Goal: Task Accomplishment & Management: Manage account settings

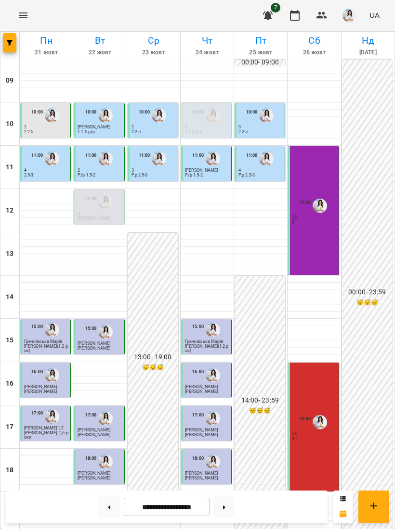
click at [323, 262] on div "11:00 20 2+" at bounding box center [313, 210] width 51 height 129
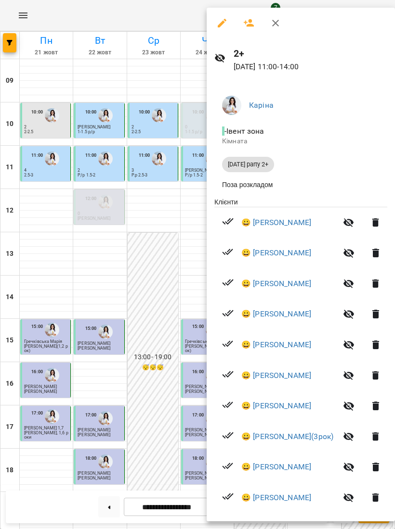
click at [306, 223] on link "😀 [PERSON_NAME]" at bounding box center [276, 223] width 70 height 12
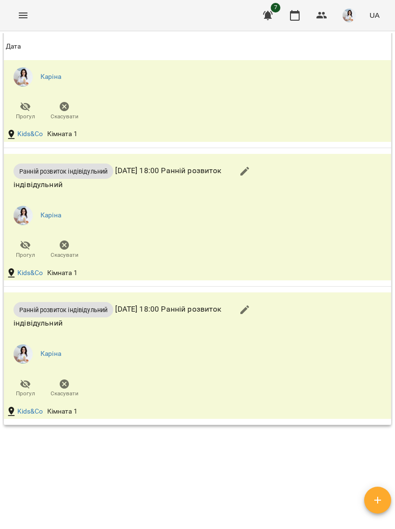
scroll to position [954, 0]
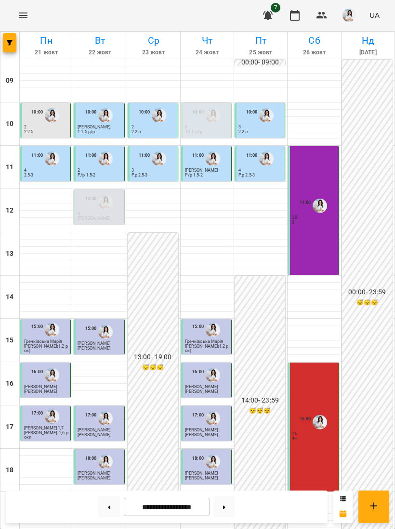
click at [176, 508] on input "**********" at bounding box center [167, 507] width 86 height 19
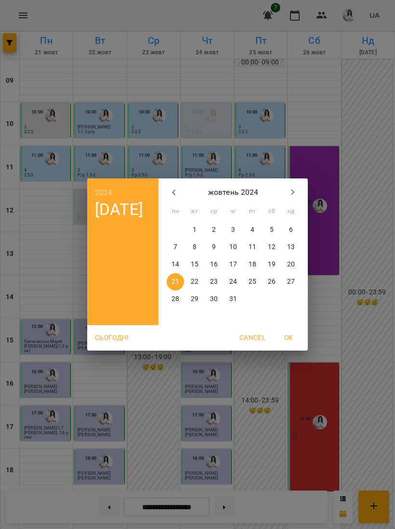
click at [295, 190] on icon "button" at bounding box center [293, 193] width 12 height 12
click at [296, 192] on icon "button" at bounding box center [293, 193] width 12 height 12
click at [296, 191] on icon "button" at bounding box center [293, 193] width 12 height 12
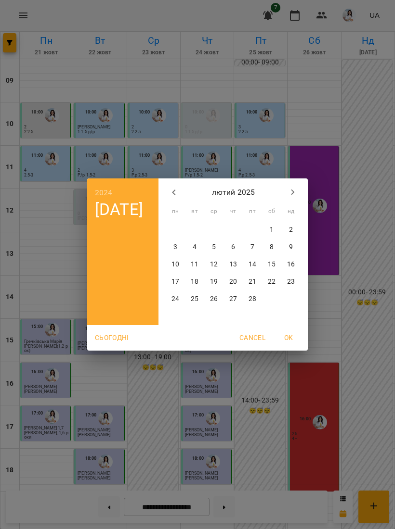
click at [296, 191] on icon "button" at bounding box center [293, 193] width 12 height 12
click at [295, 198] on icon "button" at bounding box center [293, 193] width 12 height 12
click at [297, 197] on icon "button" at bounding box center [293, 193] width 12 height 12
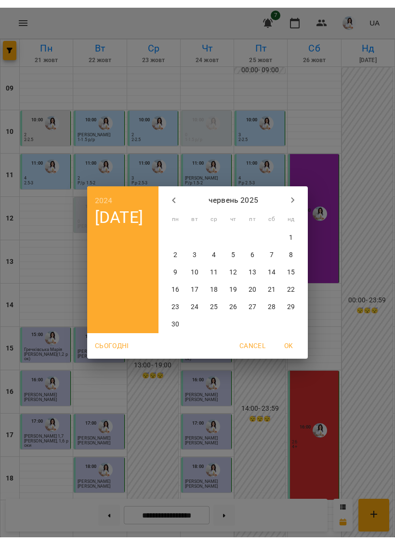
scroll to position [0, 0]
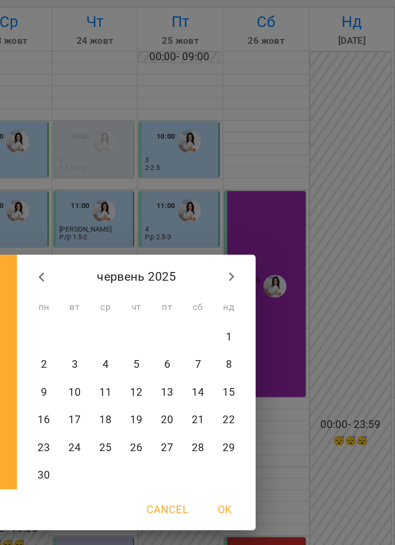
click at [287, 194] on icon "button" at bounding box center [293, 200] width 12 height 12
click at [291, 197] on icon "button" at bounding box center [292, 200] width 3 height 6
click at [287, 194] on icon "button" at bounding box center [293, 200] width 12 height 12
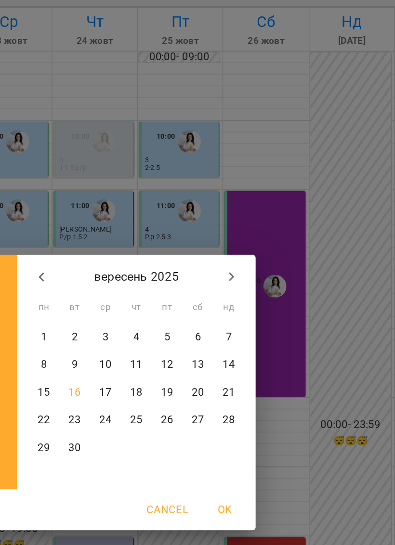
click at [287, 194] on icon "button" at bounding box center [293, 200] width 12 height 12
click at [168, 194] on icon "button" at bounding box center [174, 200] width 12 height 12
click at [171, 268] on p "15" at bounding box center [175, 273] width 8 height 10
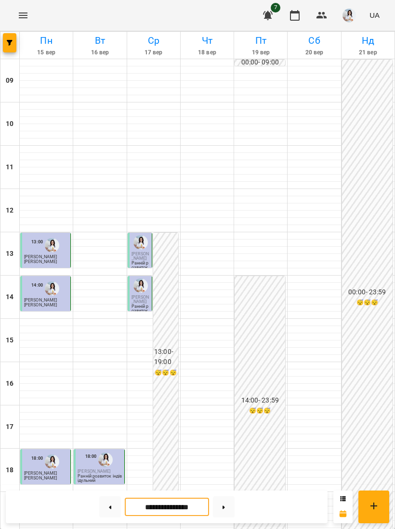
scroll to position [49, 0]
click at [161, 513] on input "**********" at bounding box center [167, 507] width 84 height 19
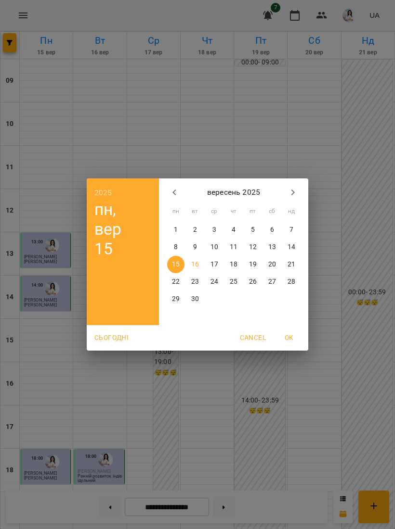
click at [175, 280] on p "22" at bounding box center [176, 282] width 8 height 10
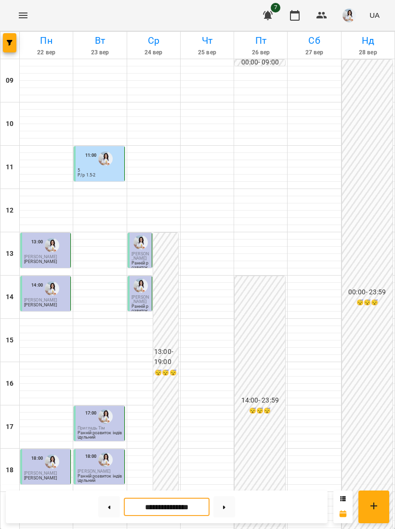
scroll to position [14, 0]
click at [183, 509] on input "**********" at bounding box center [167, 507] width 86 height 19
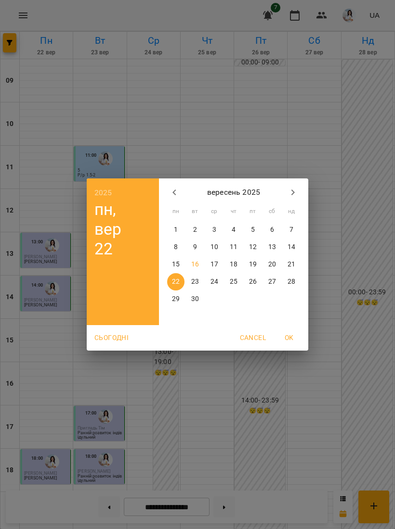
click at [176, 267] on p "15" at bounding box center [176, 265] width 8 height 10
type input "**********"
